Goal: Browse casually

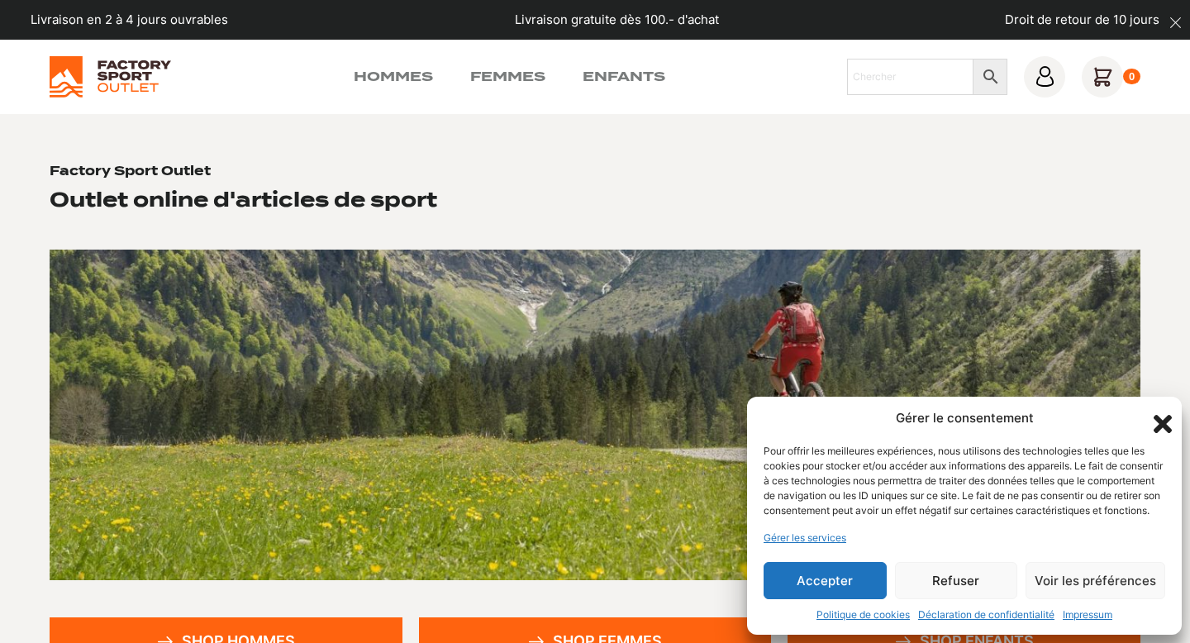
click at [798, 582] on button "Accepter" at bounding box center [825, 580] width 123 height 37
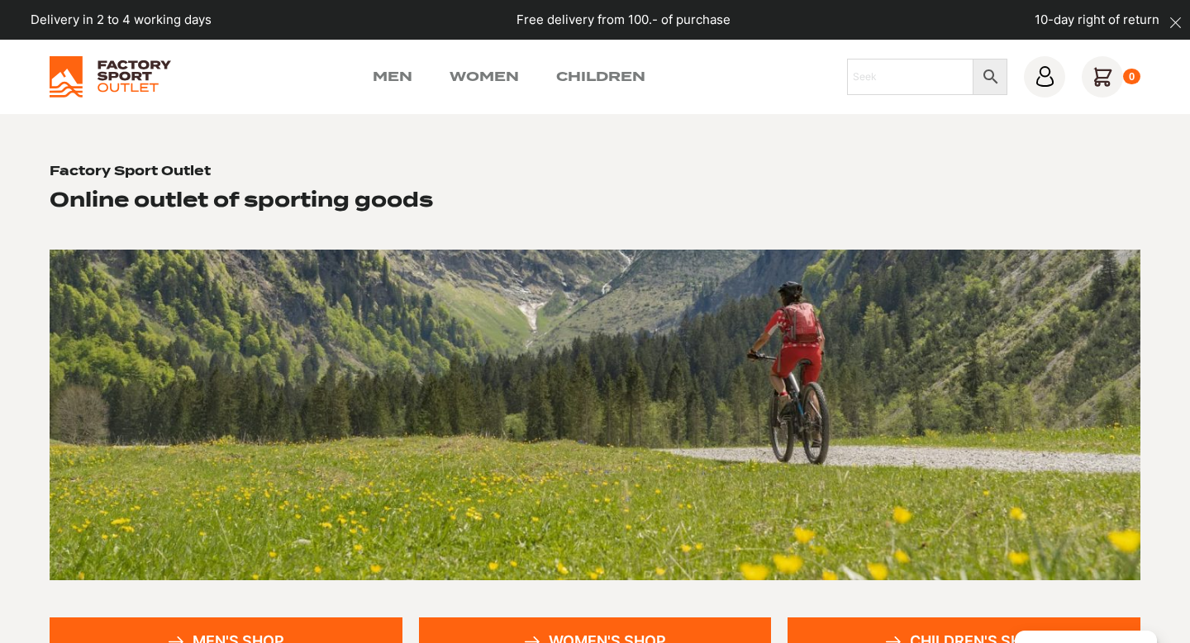
scroll to position [283, 0]
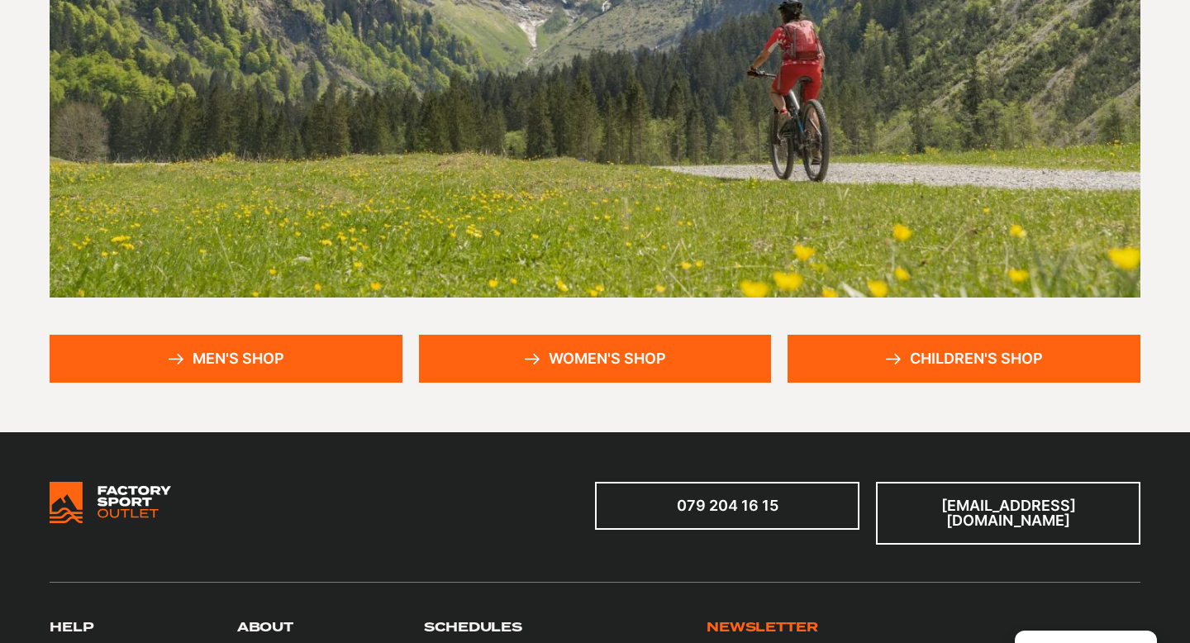
click at [682, 353] on link "Women's Shop" at bounding box center [595, 359] width 353 height 48
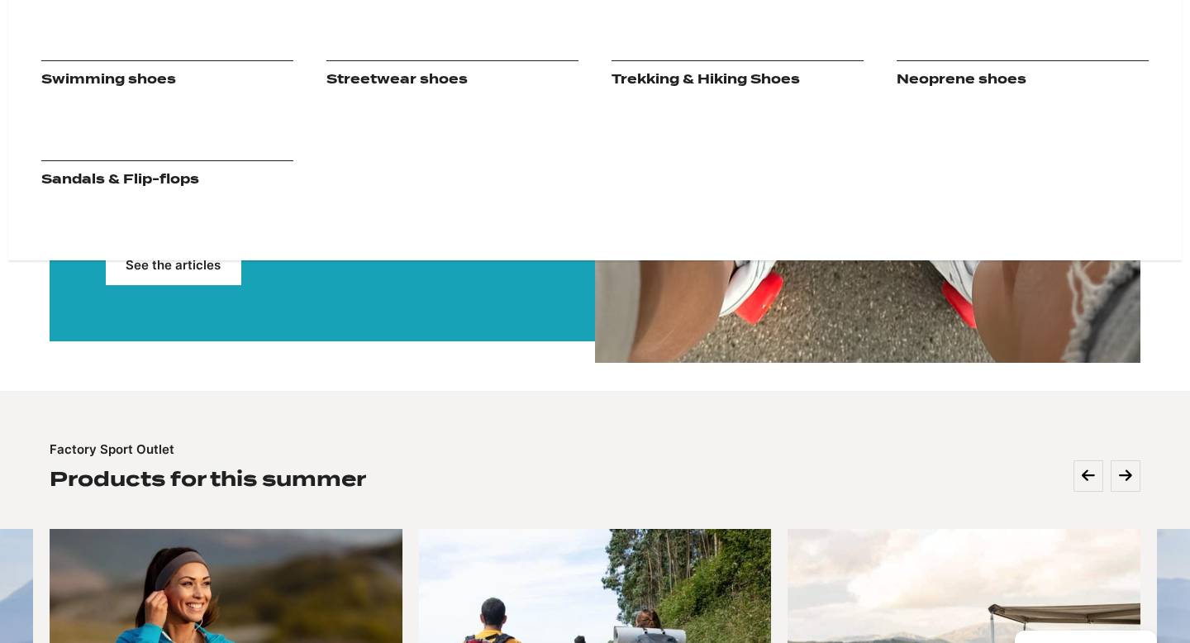
scroll to position [799, 0]
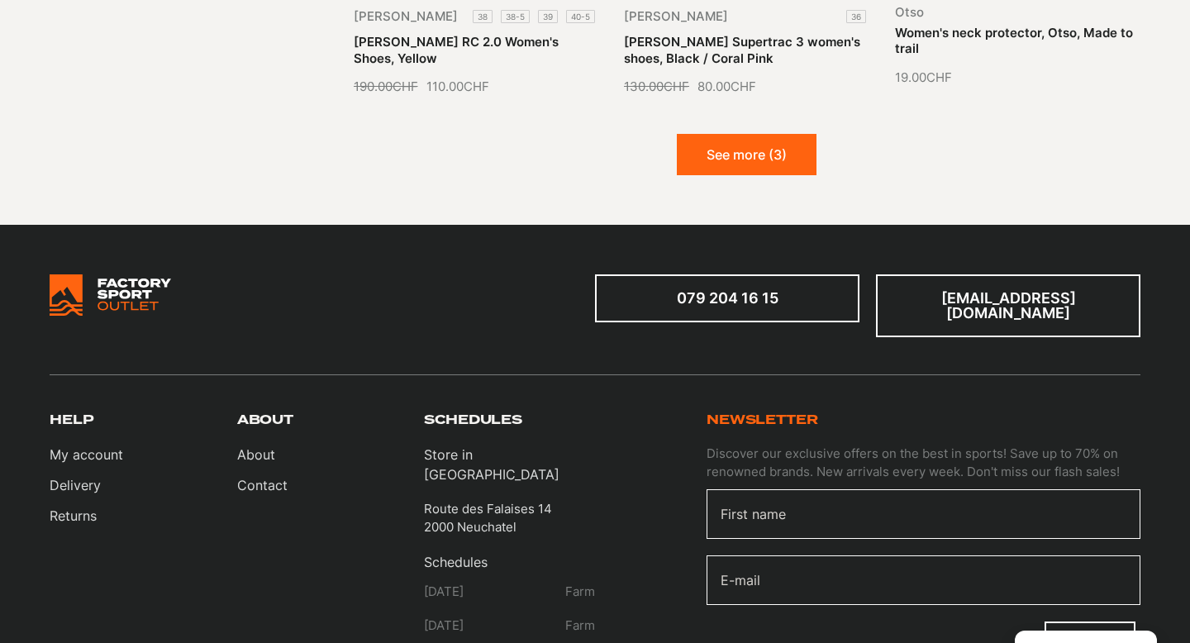
scroll to position [2038, 0]
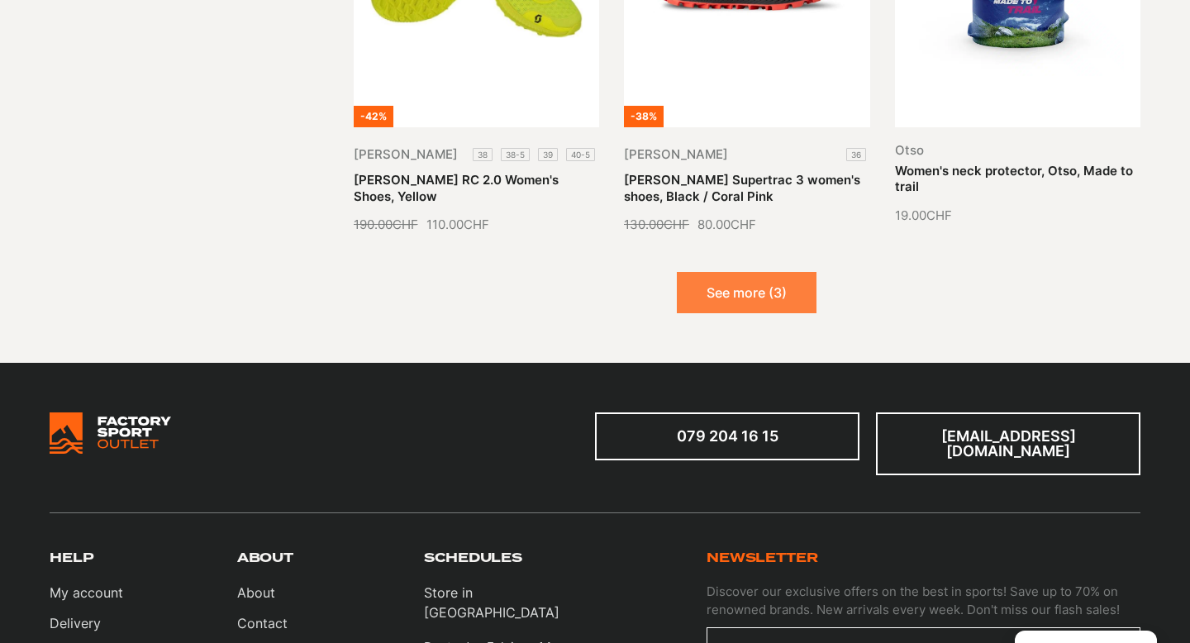
click at [752, 278] on button "See more (3)" at bounding box center [747, 292] width 140 height 41
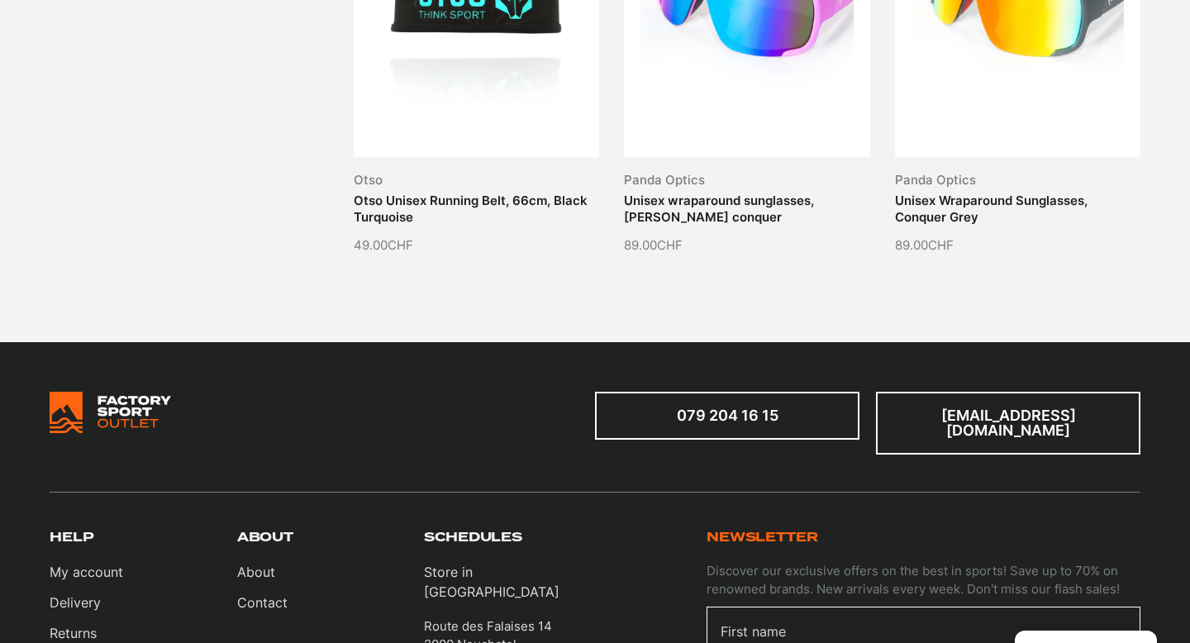
scroll to position [3082, 0]
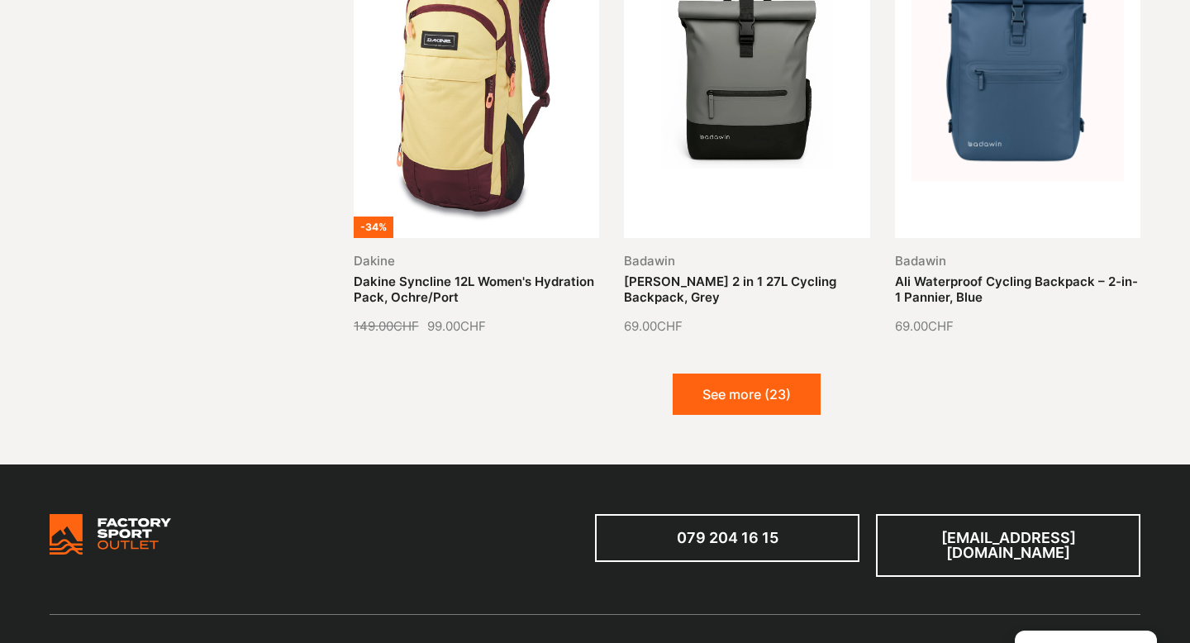
scroll to position [2031, 0]
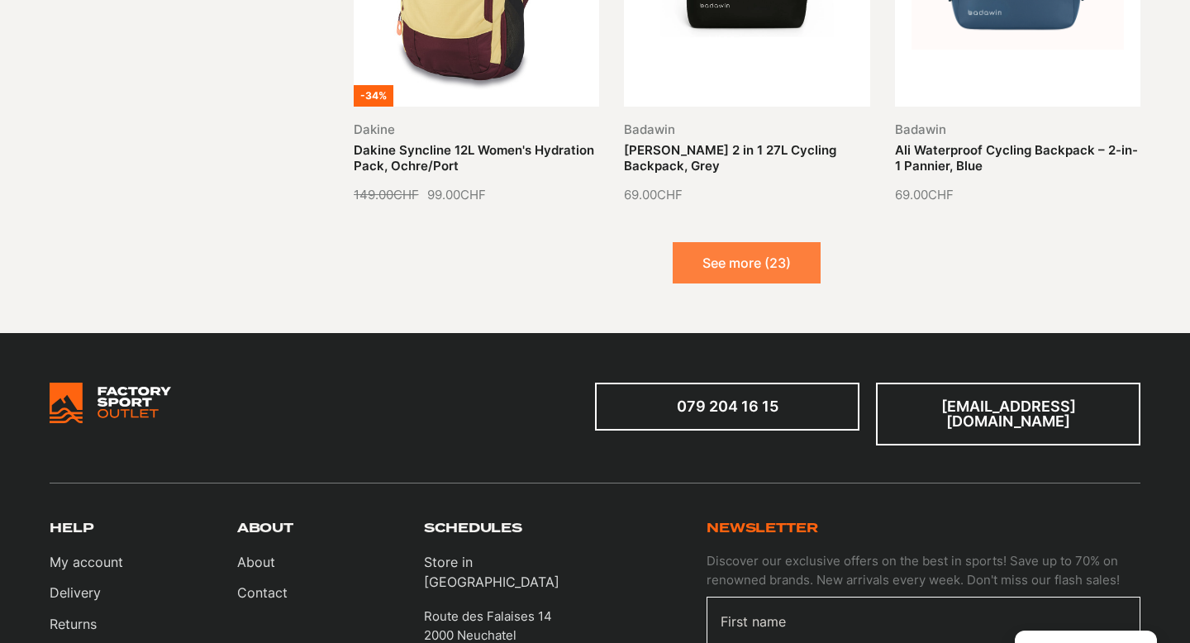
click at [749, 255] on font "See more (23)" at bounding box center [746, 263] width 88 height 17
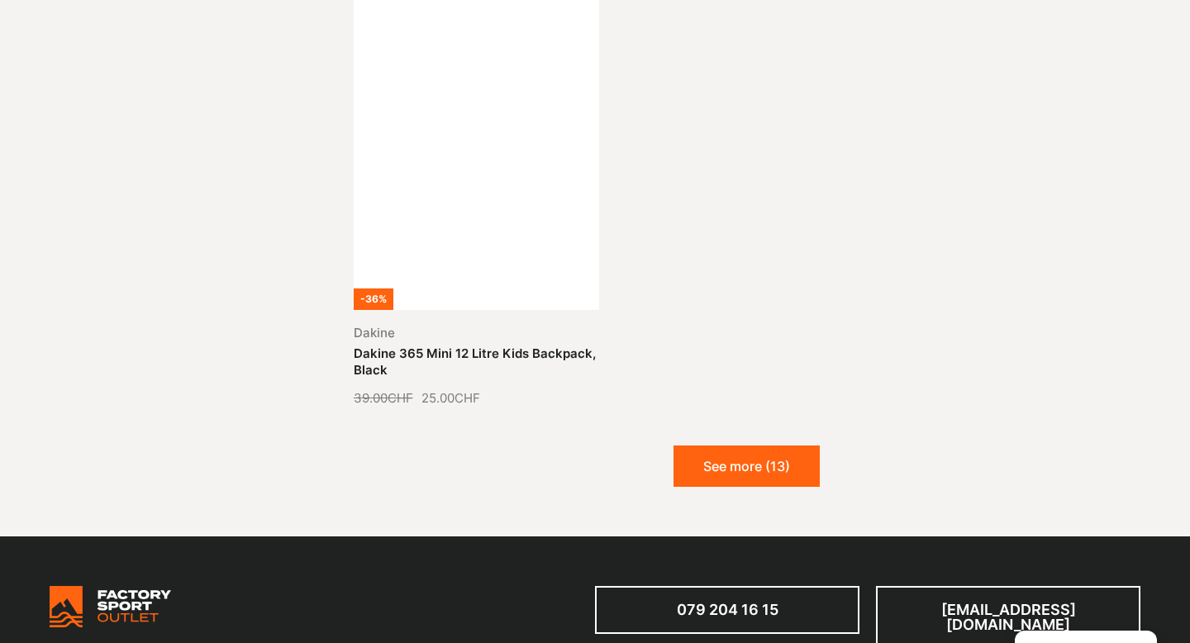
scroll to position [3644, 0]
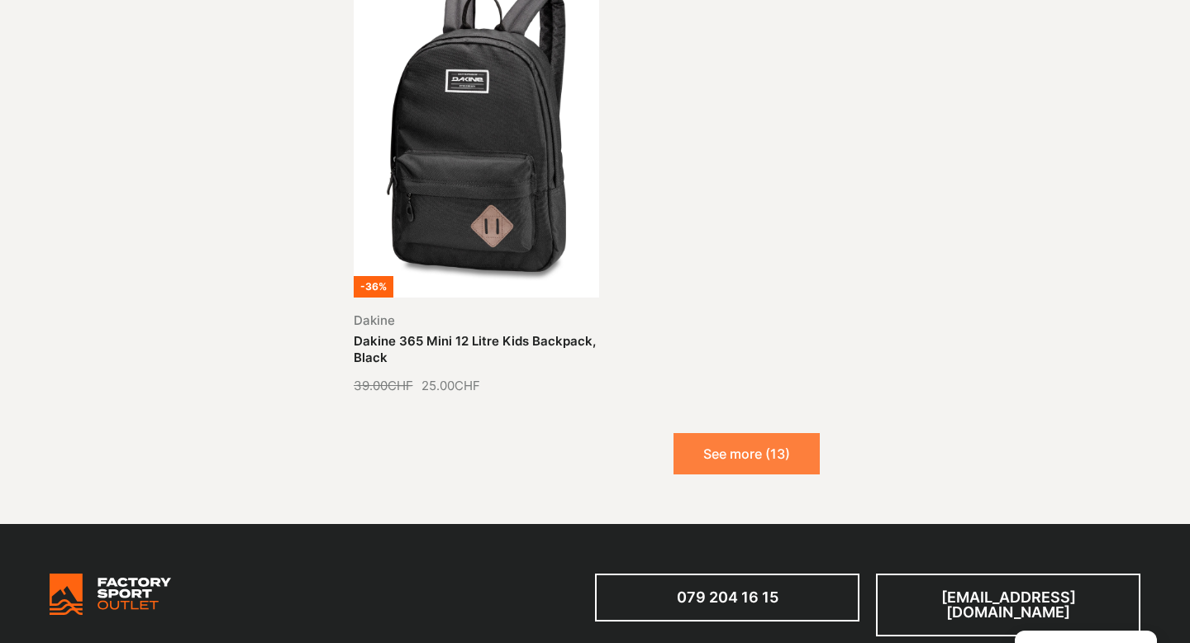
click at [751, 445] on font "See more (13)" at bounding box center [746, 453] width 87 height 17
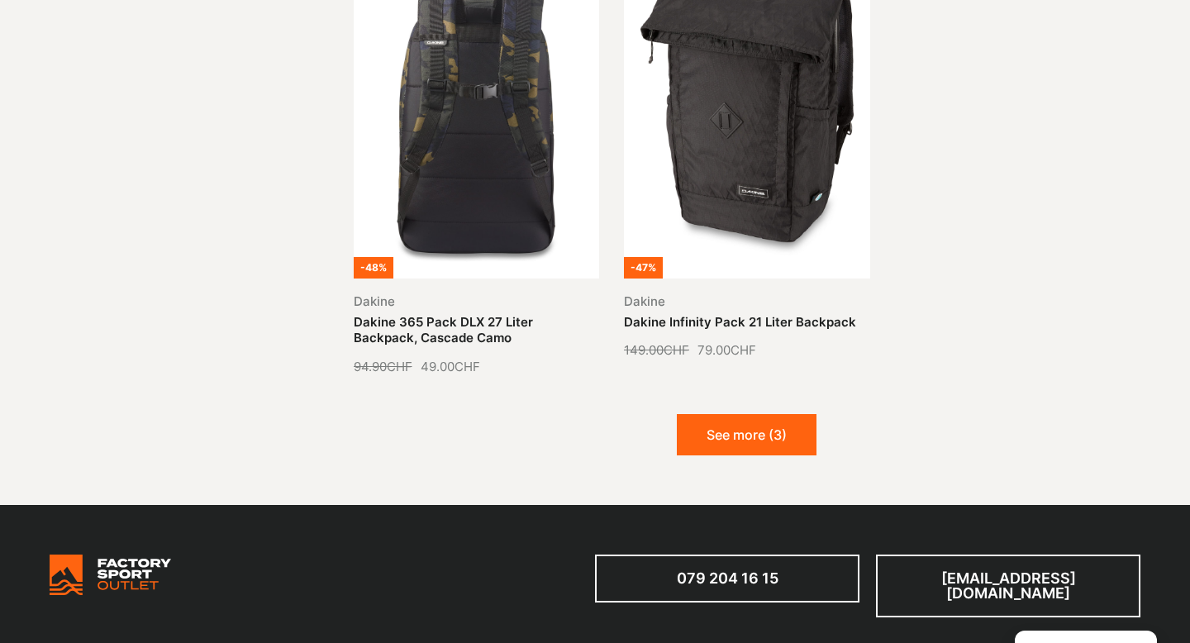
scroll to position [5321, 0]
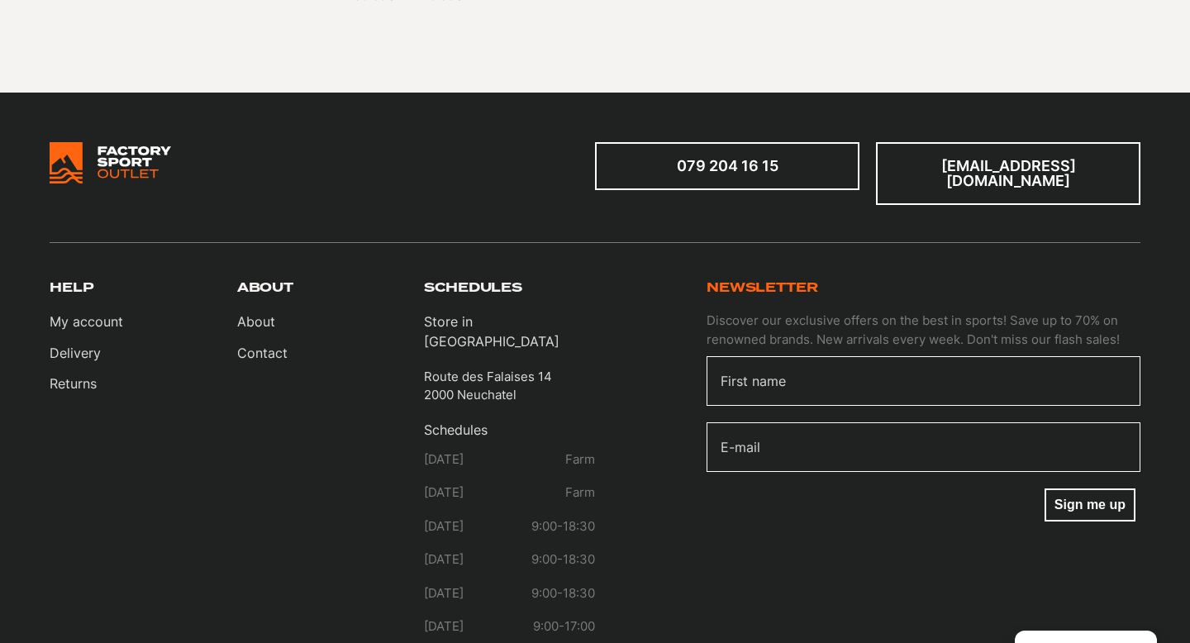
scroll to position [1359, 0]
